Goal: Find contact information: Find contact information

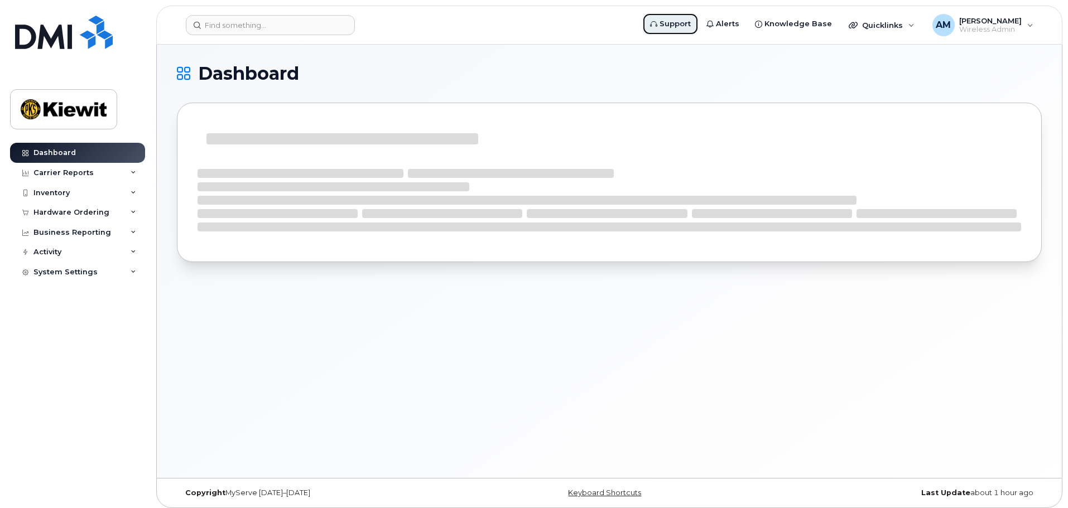
click at [683, 24] on span "Support" at bounding box center [674, 23] width 31 height 11
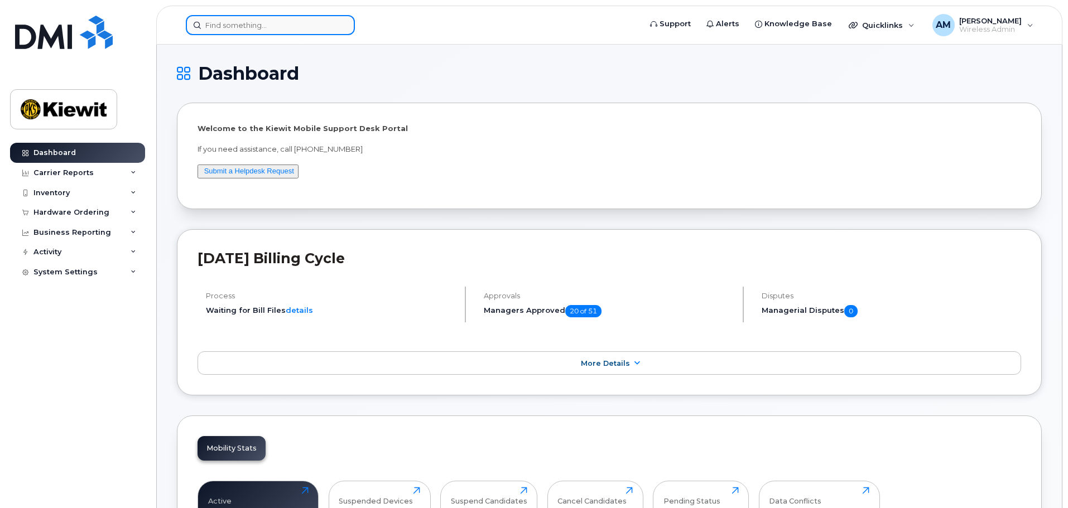
click at [259, 23] on input at bounding box center [270, 25] width 169 height 20
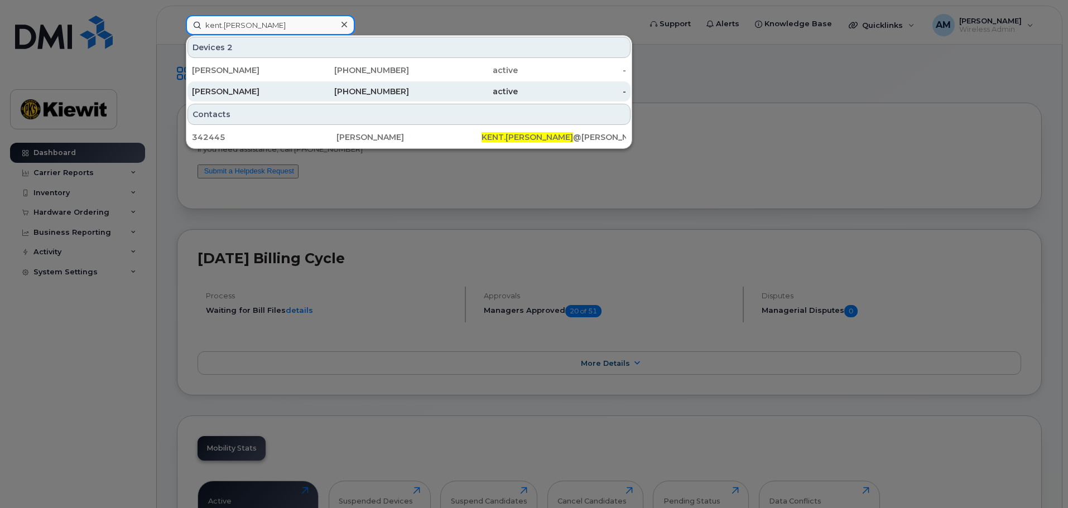
type input "kent.[PERSON_NAME]"
click at [341, 90] on div "[PHONE_NUMBER]" at bounding box center [355, 91] width 109 height 11
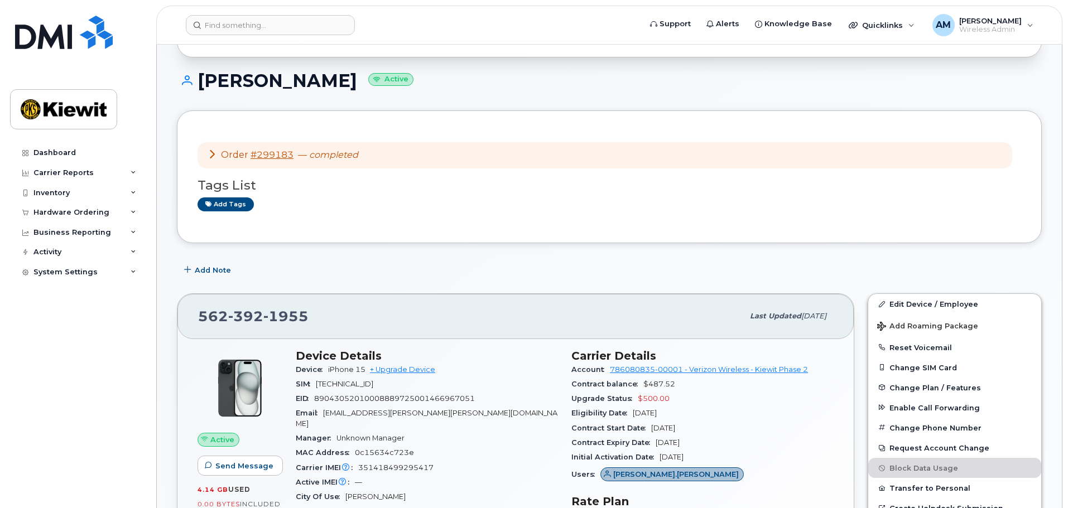
scroll to position [56, 0]
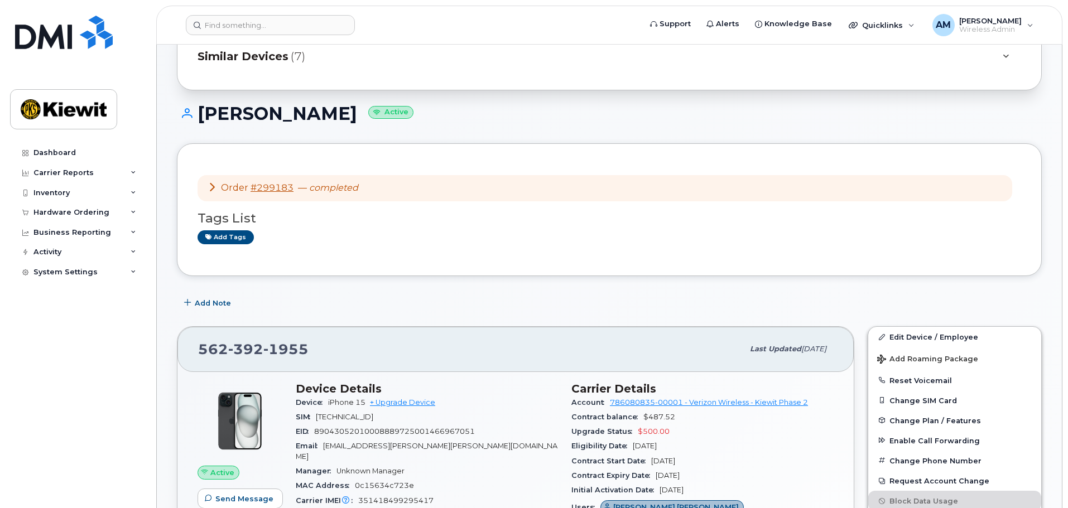
click at [211, 188] on icon at bounding box center [211, 186] width 9 height 9
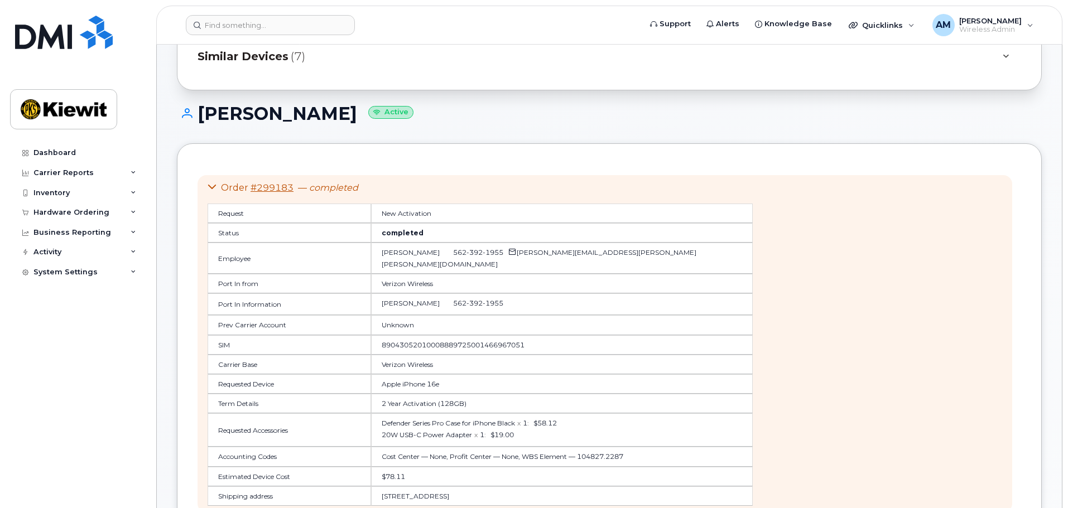
click at [211, 188] on icon at bounding box center [211, 186] width 9 height 9
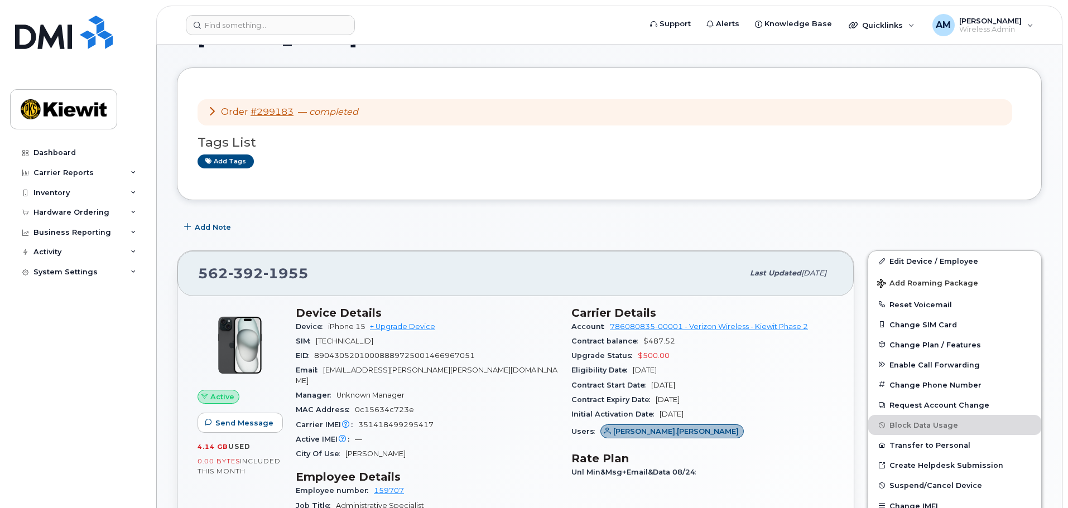
scroll to position [112, 0]
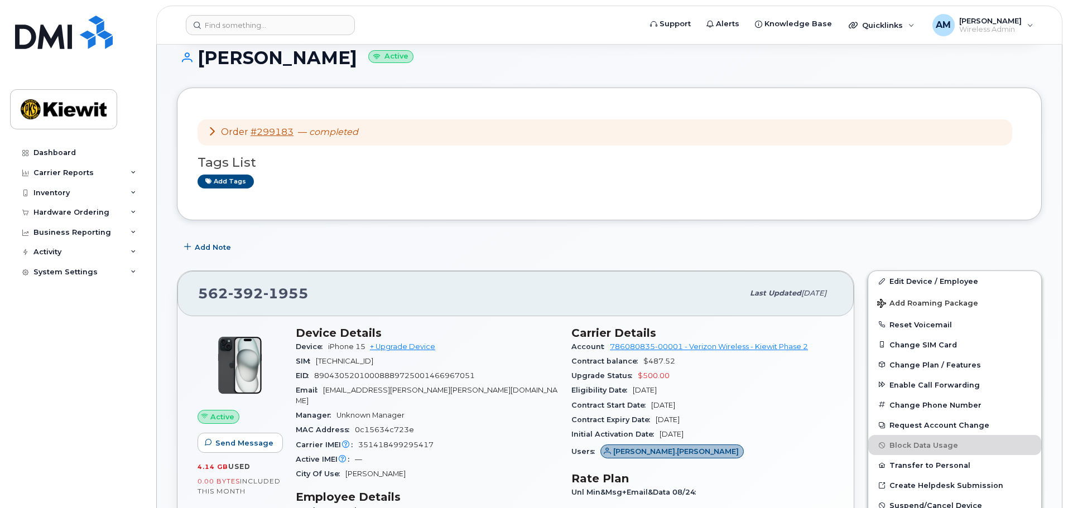
click at [207, 132] on icon at bounding box center [211, 131] width 9 height 9
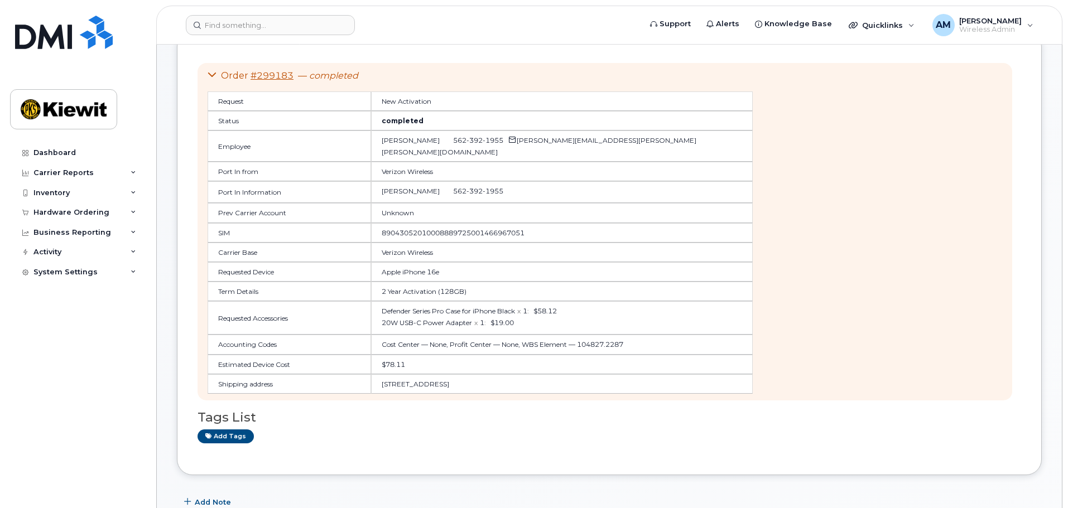
scroll to position [167, 0]
click at [271, 24] on input at bounding box center [270, 25] width 169 height 20
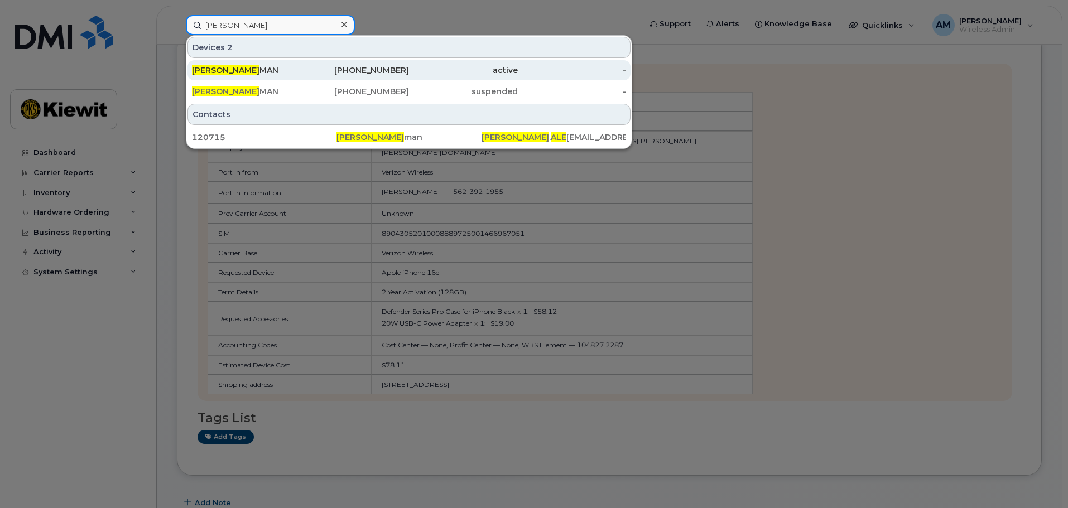
type input "edwin ale"
click at [349, 69] on div "562-572-0636" at bounding box center [355, 70] width 109 height 11
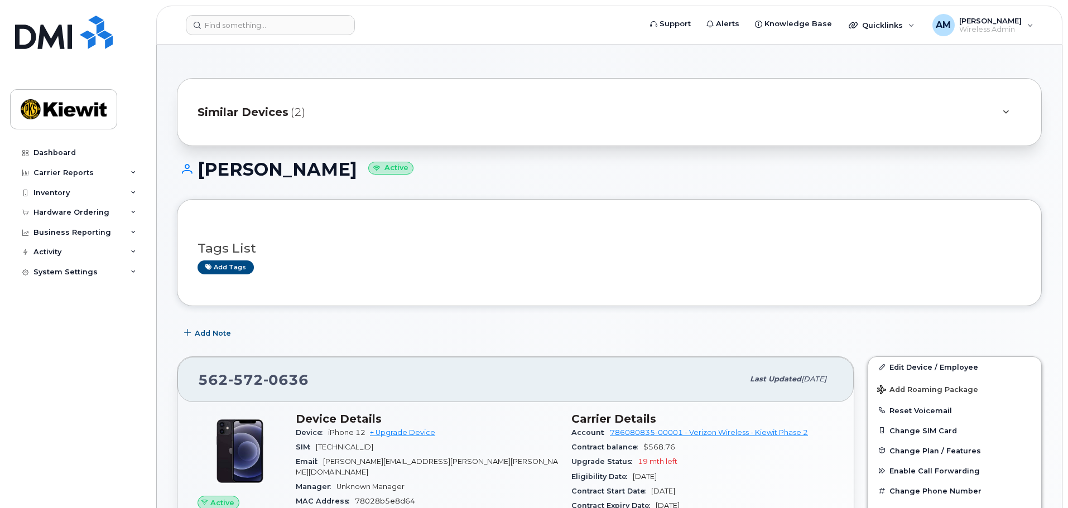
click at [447, 180] on div "EDWIN ALEMAN Active" at bounding box center [609, 180] width 865 height 40
click at [1004, 107] on div at bounding box center [1004, 111] width 13 height 13
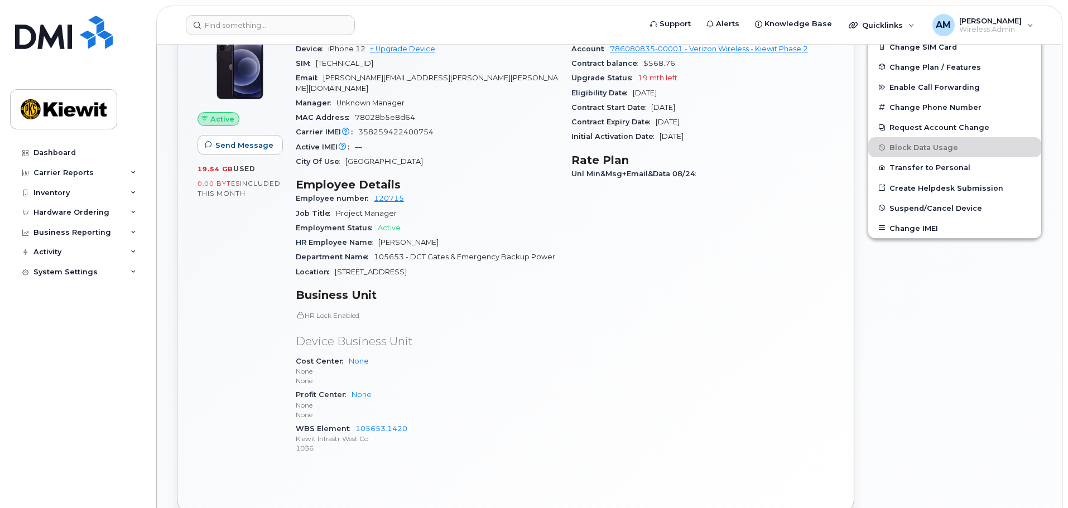
scroll to position [446, 0]
